Goal: Information Seeking & Learning: Learn about a topic

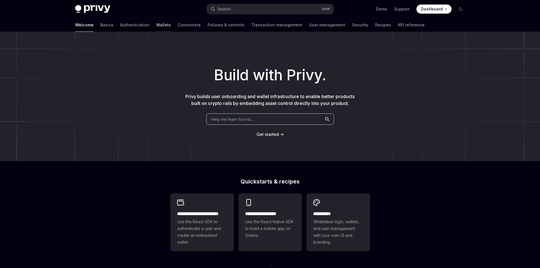
click at [156, 25] on link "Wallets" at bounding box center [163, 25] width 15 height 14
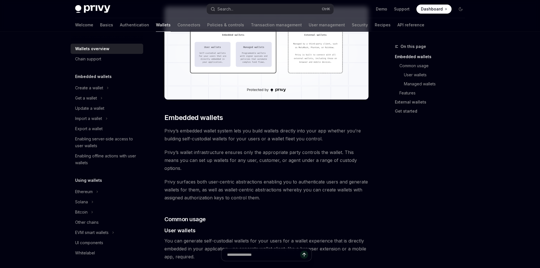
scroll to position [416, 0]
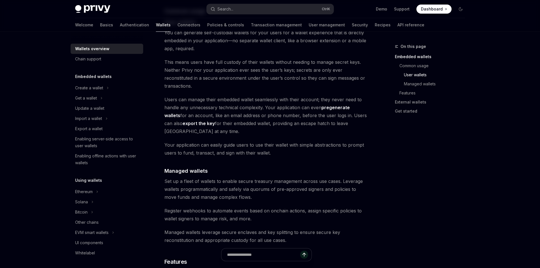
drag, startPoint x: 183, startPoint y: 71, endPoint x: 177, endPoint y: 77, distance: 8.0
click at [177, 77] on div "Privy builds wallet infrastructure that empowers users and applications to tran…" at bounding box center [266, 158] width 204 height 1005
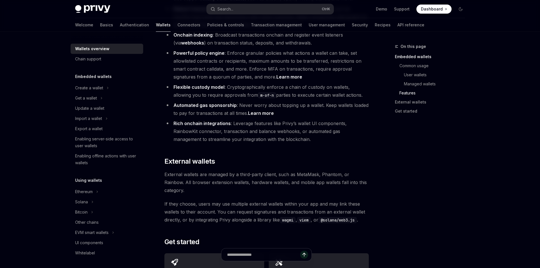
scroll to position [831, 0]
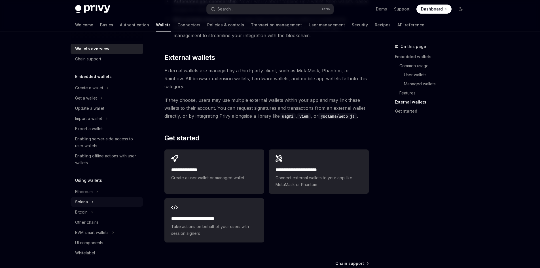
click at [89, 198] on button "Solana" at bounding box center [107, 202] width 73 height 10
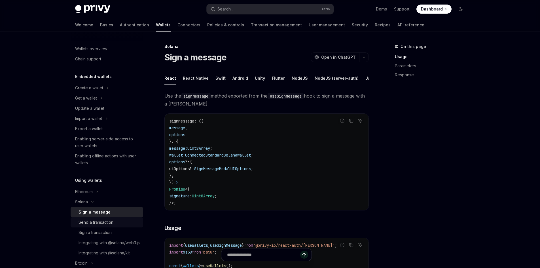
click at [118, 220] on div "Send a transaction" at bounding box center [109, 222] width 61 height 7
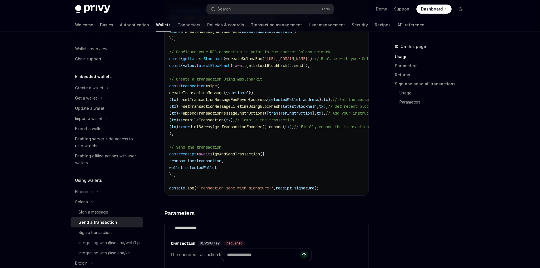
scroll to position [520, 0]
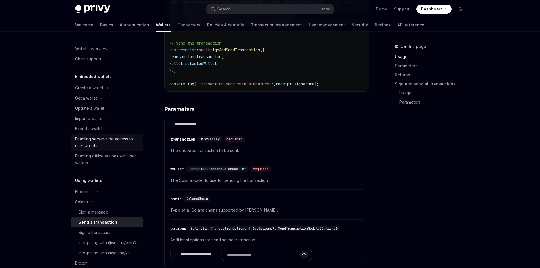
click at [120, 139] on div "Enabling server-side access to user wallets" at bounding box center [107, 142] width 65 height 14
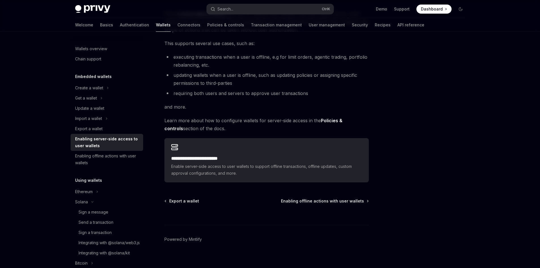
scroll to position [78, 0]
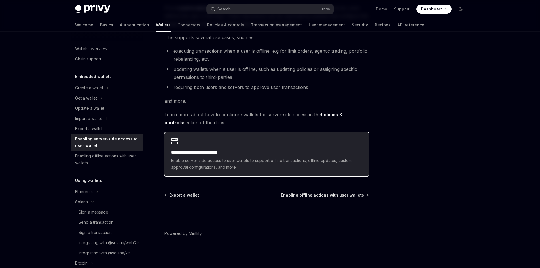
click at [181, 146] on div "**********" at bounding box center [266, 154] width 204 height 44
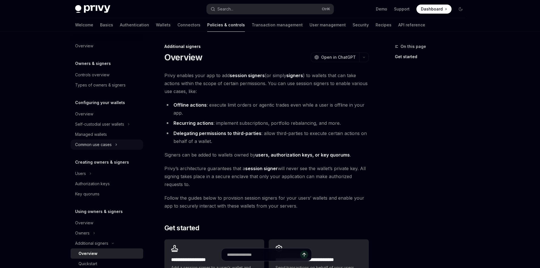
click at [116, 144] on icon "Toggle Common use cases section" at bounding box center [116, 145] width 1 height 2
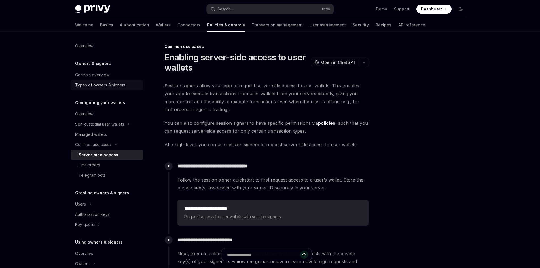
click at [127, 89] on link "Types of owners & signers" at bounding box center [107, 85] width 73 height 10
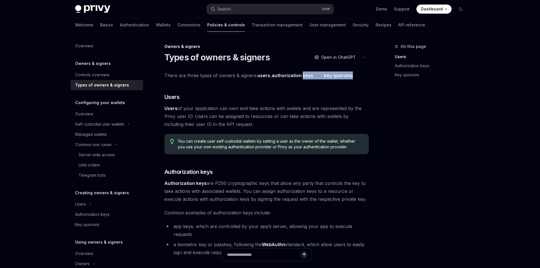
drag, startPoint x: 357, startPoint y: 75, endPoint x: 302, endPoint y: 75, distance: 55.3
click at [302, 75] on span "There are three types of owners & signers: users , authorization keys , and key…" at bounding box center [266, 75] width 204 height 8
click at [301, 82] on div "There are three types of owners & signers: users , authorization keys , and key…" at bounding box center [266, 228] width 204 height 315
click at [398, 24] on link "API reference" at bounding box center [411, 25] width 27 height 14
type textarea "*"
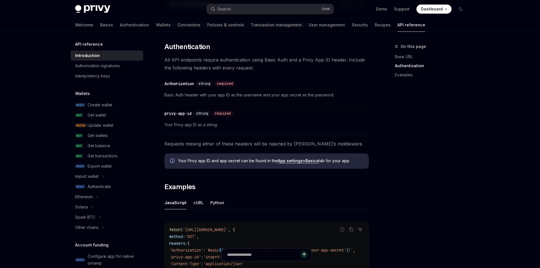
scroll to position [312, 0]
